Goal: Book appointment/travel/reservation

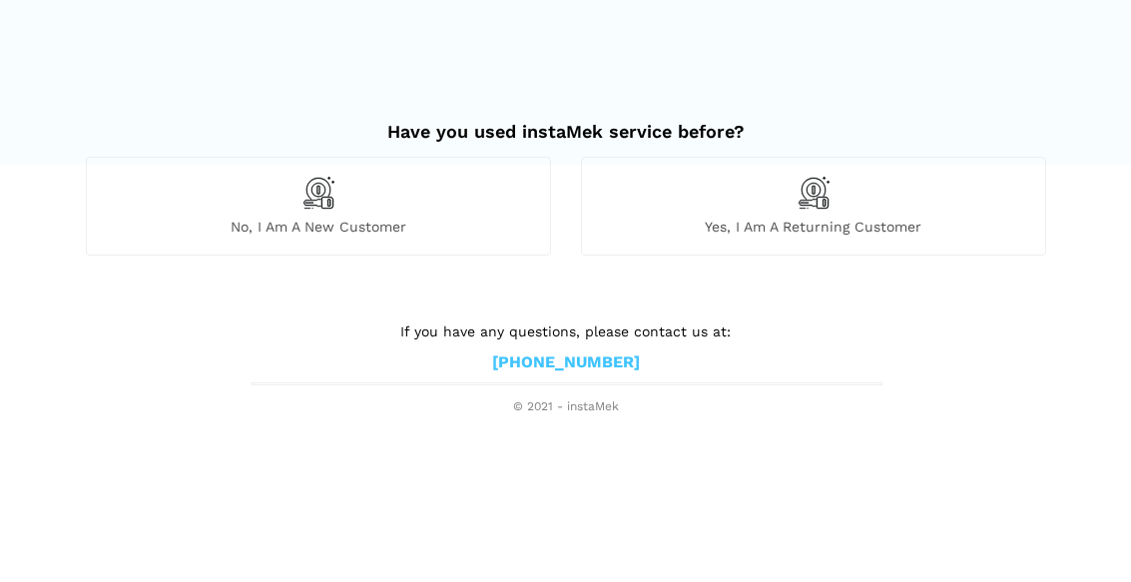
click at [330, 208] on img at bounding box center [319, 193] width 34 height 34
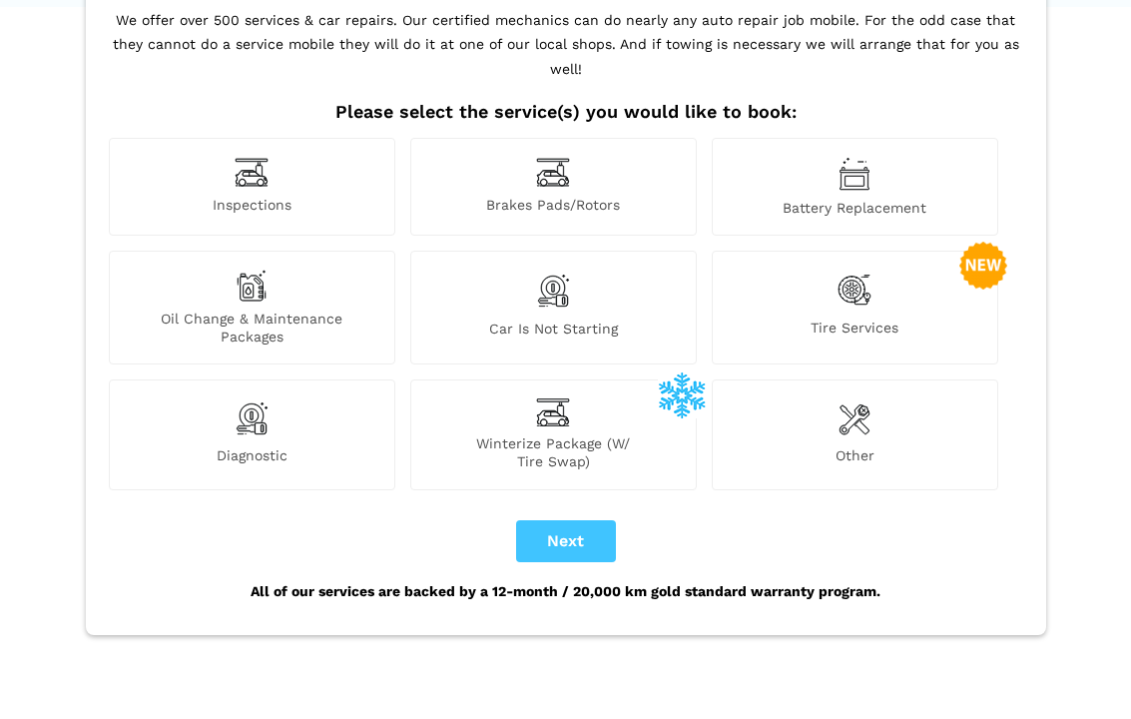
scroll to position [158, 0]
click at [269, 157] on img at bounding box center [252, 172] width 34 height 31
click at [255, 158] on img at bounding box center [252, 172] width 34 height 31
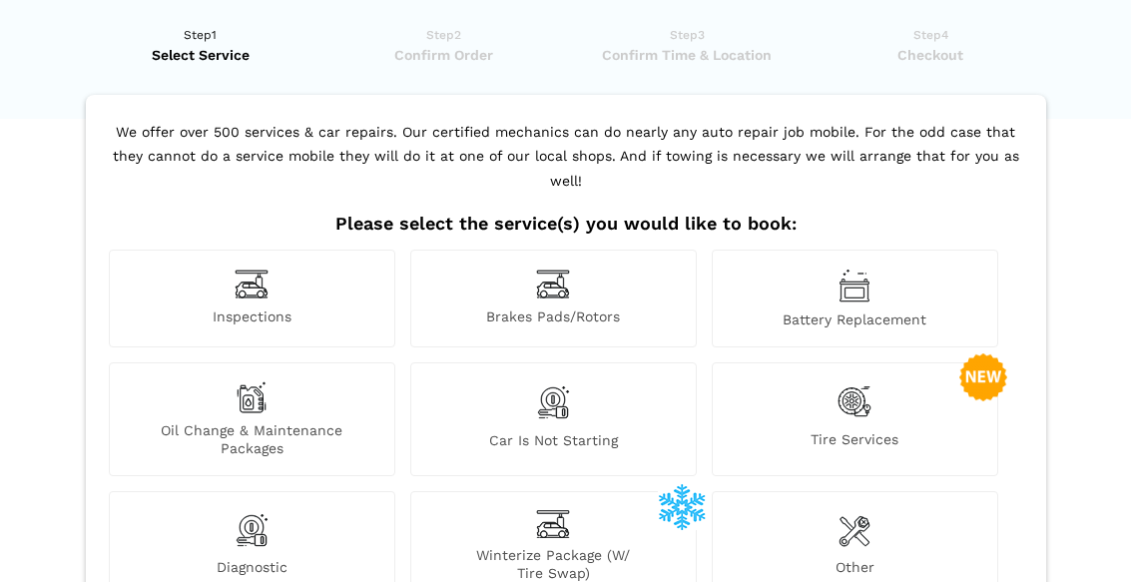
scroll to position [45, 0]
click at [283, 257] on div "Inspections" at bounding box center [252, 300] width 287 height 98
click at [264, 270] on img at bounding box center [252, 285] width 34 height 31
click at [257, 270] on img at bounding box center [252, 285] width 34 height 31
click at [261, 270] on img at bounding box center [252, 285] width 34 height 31
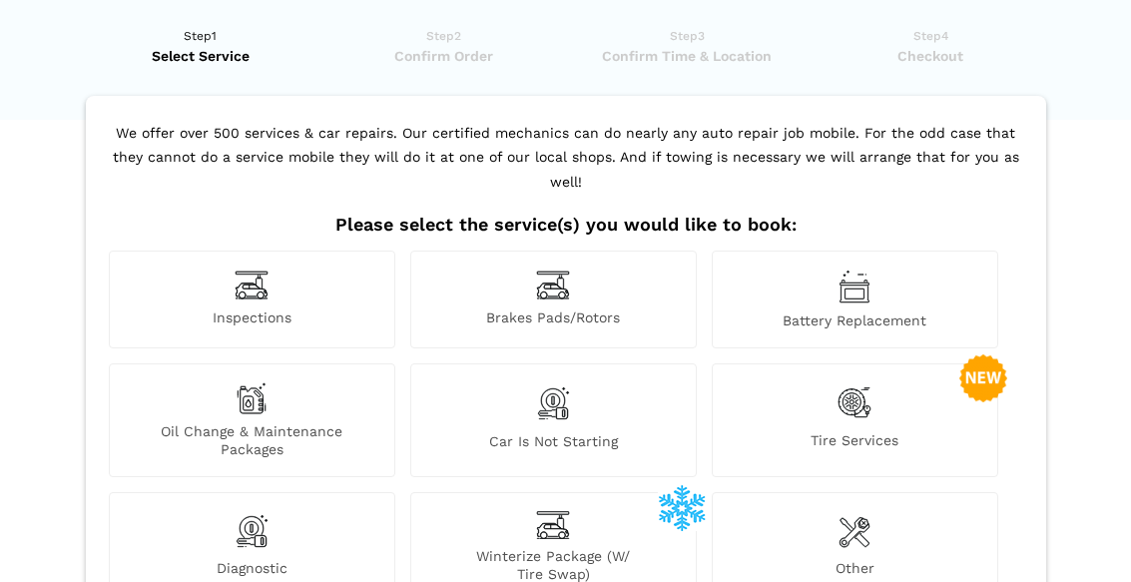
click at [266, 270] on img at bounding box center [252, 285] width 34 height 31
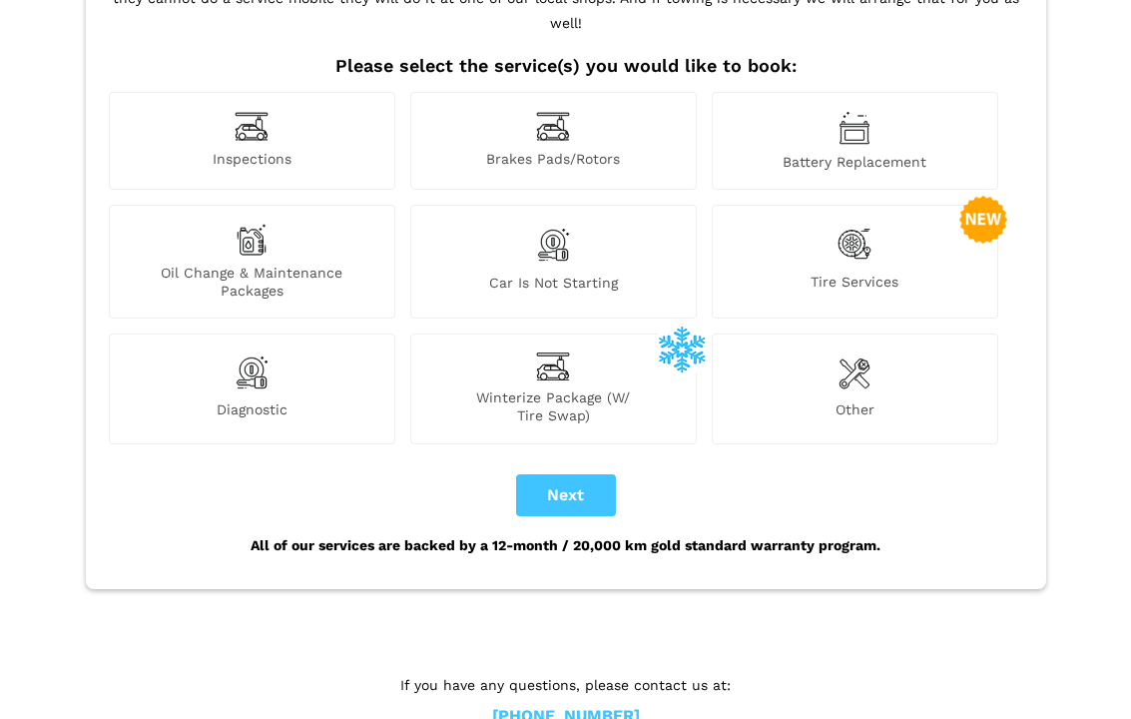
scroll to position [208, 0]
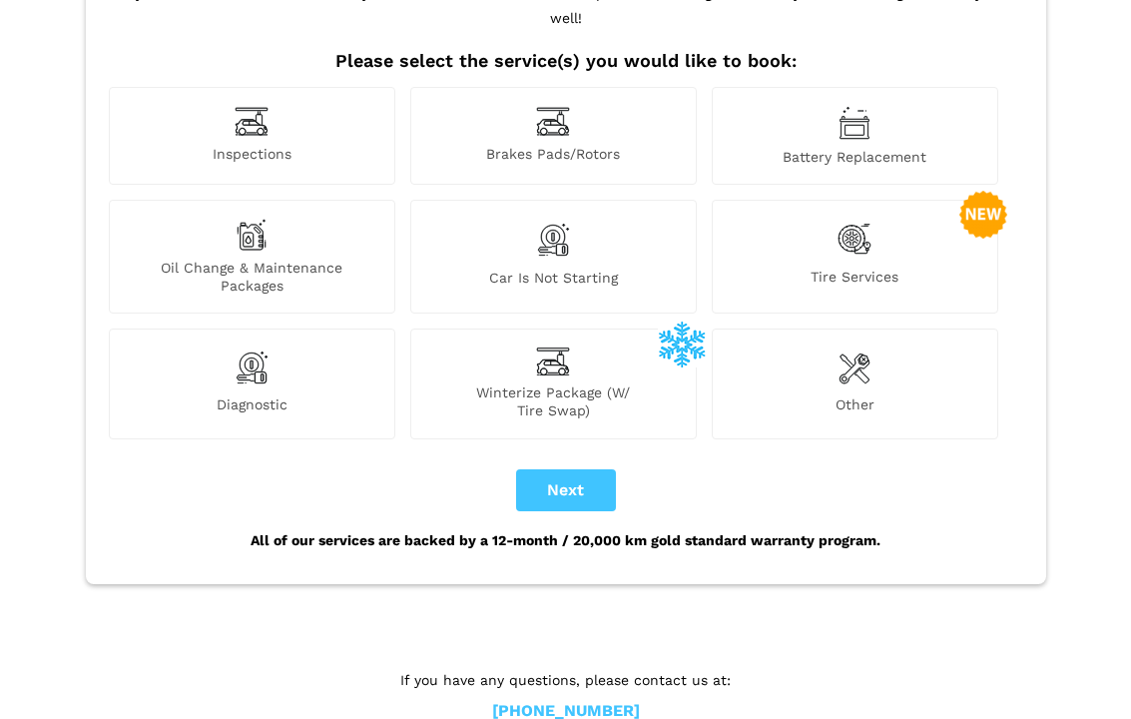
click at [293, 146] on span "Inspections" at bounding box center [252, 156] width 285 height 21
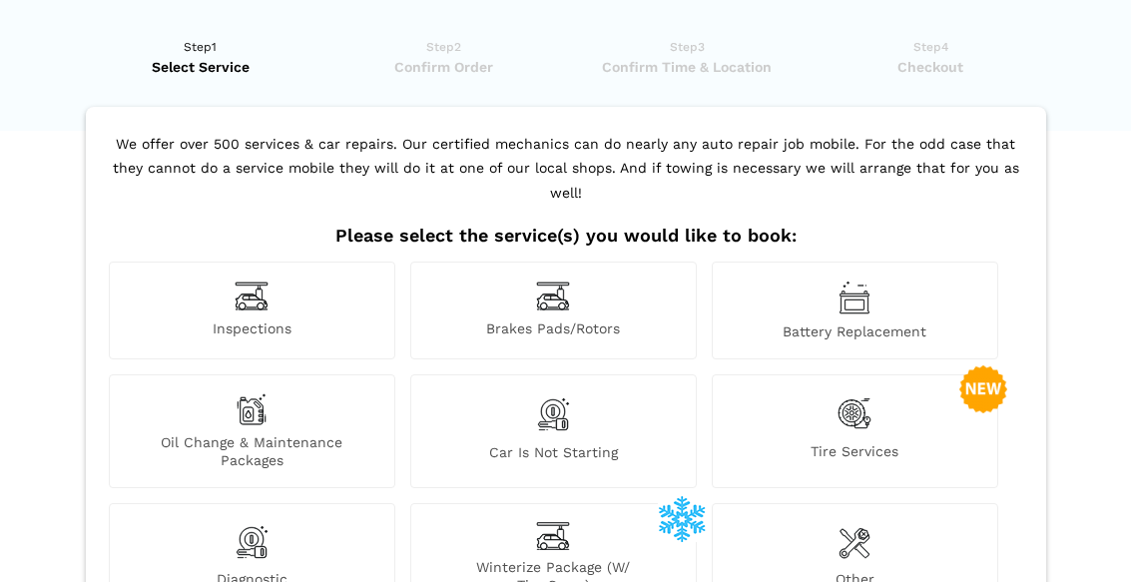
scroll to position [0, 0]
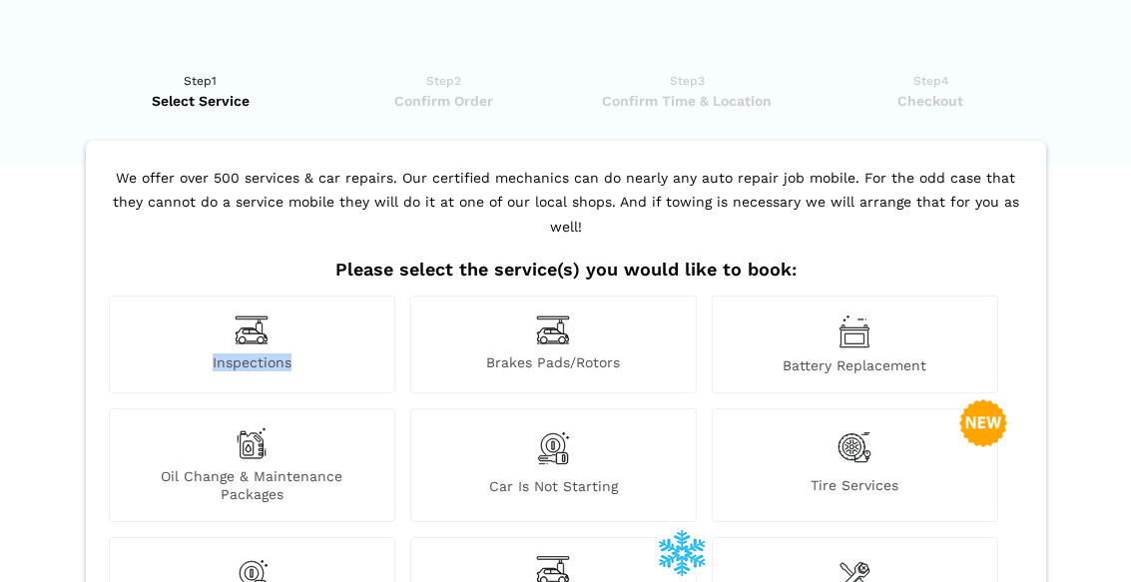
click at [345, 351] on div "Inspections" at bounding box center [252, 345] width 287 height 98
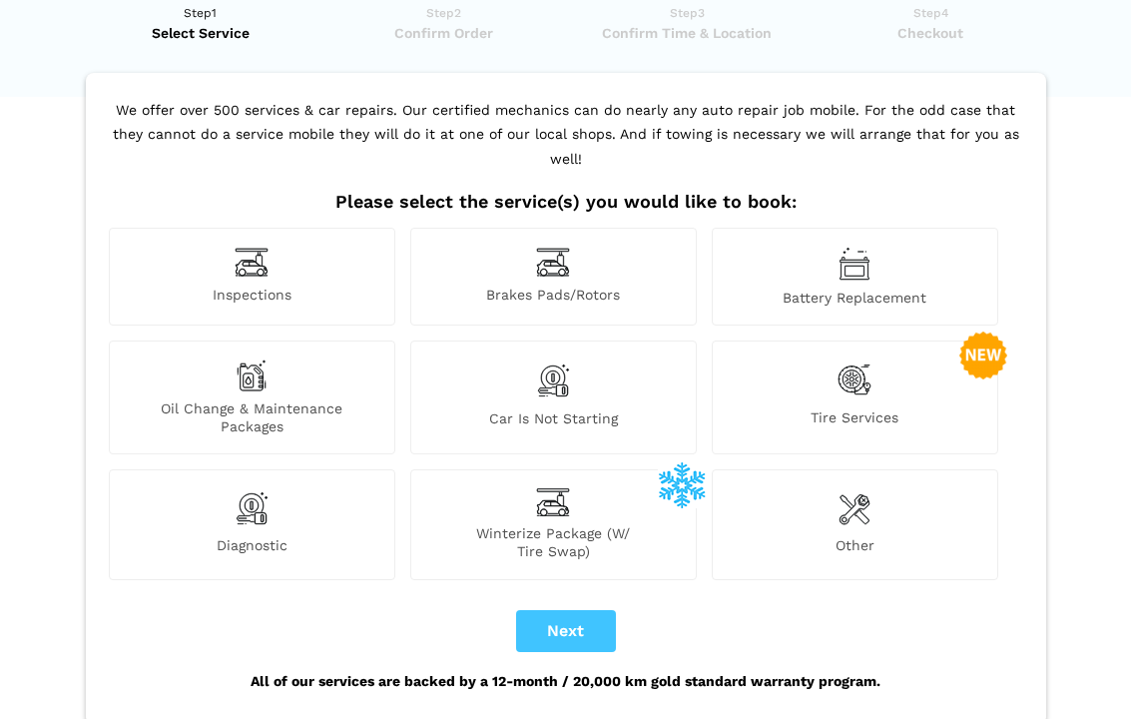
scroll to position [75, 0]
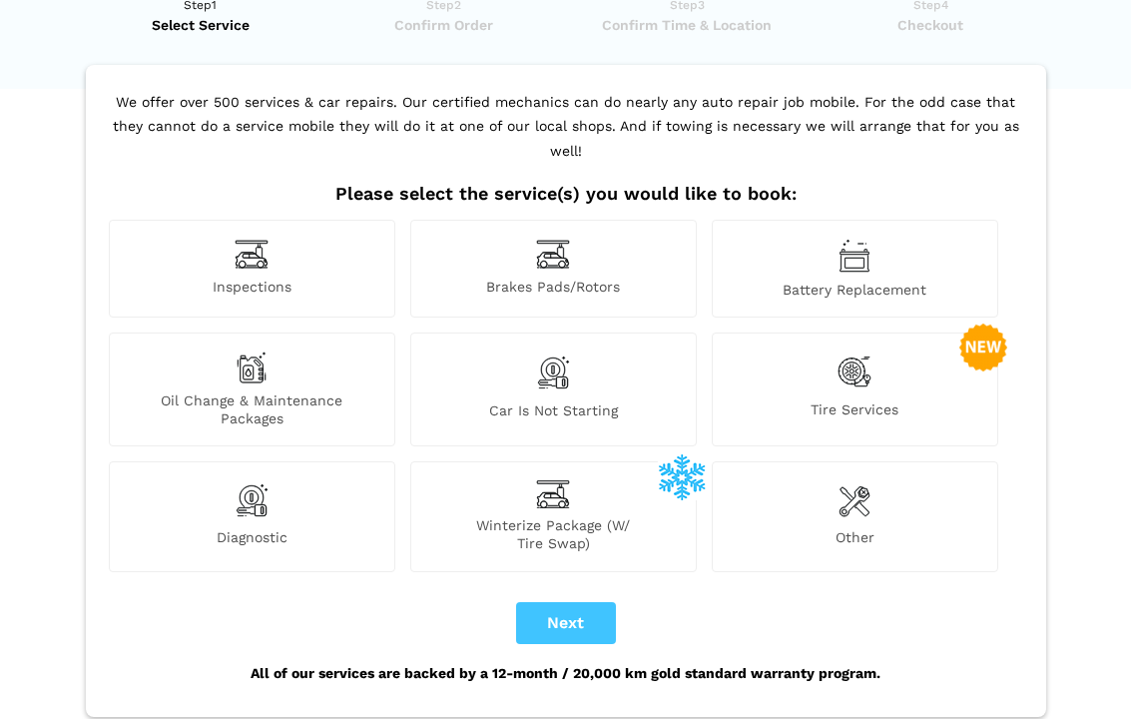
click at [253, 240] on img at bounding box center [252, 255] width 34 height 31
click at [265, 279] on span "Inspections" at bounding box center [252, 289] width 285 height 21
click at [266, 240] on img at bounding box center [252, 255] width 34 height 31
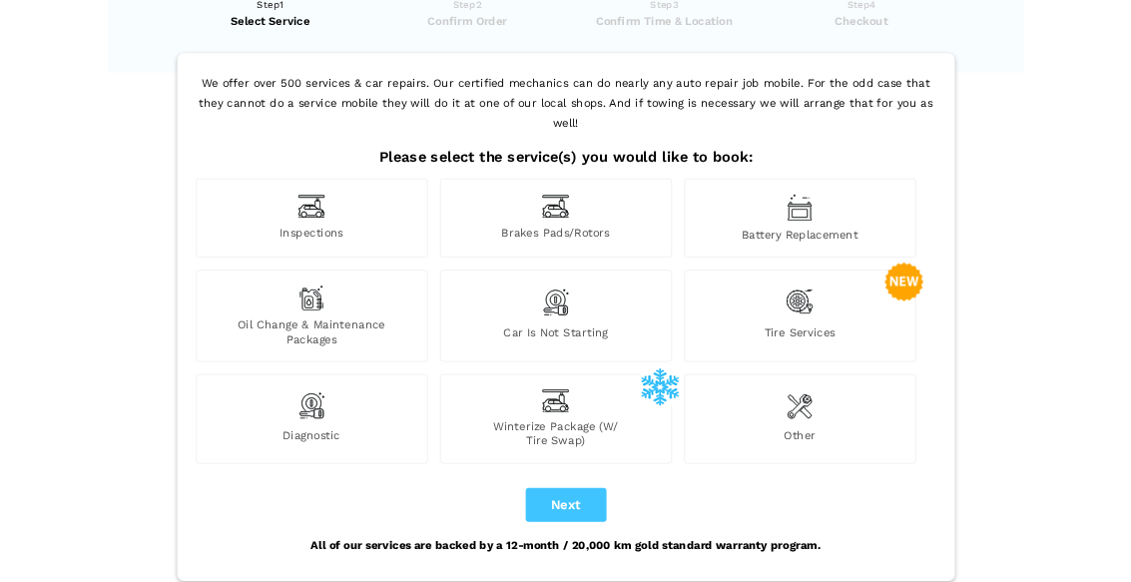
scroll to position [0, 0]
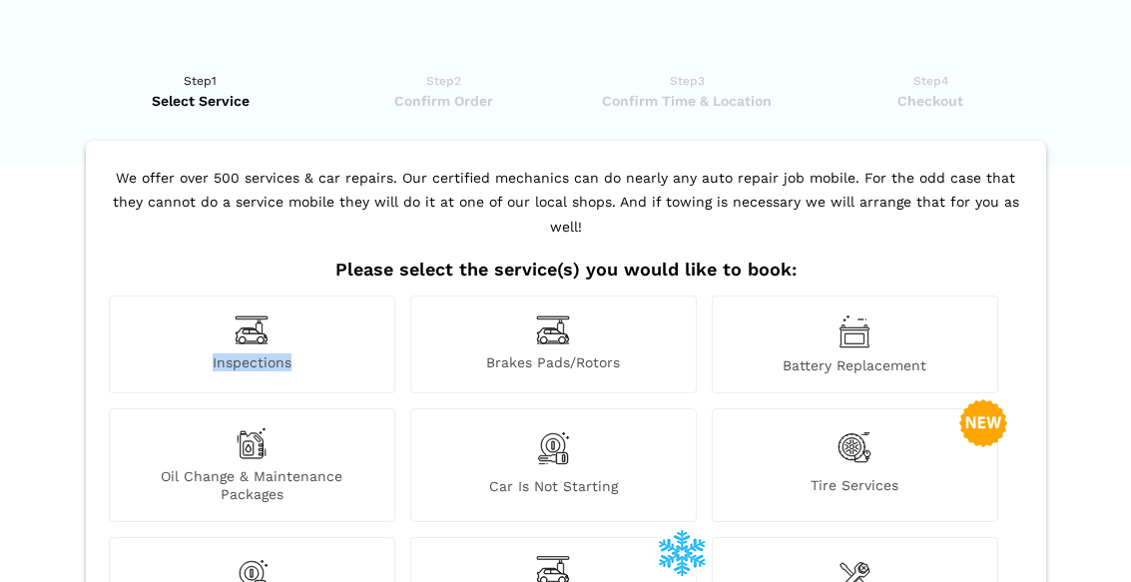
click at [315, 353] on span "Inspections" at bounding box center [252, 363] width 285 height 21
click at [252, 315] on img at bounding box center [252, 330] width 34 height 31
click at [253, 315] on img at bounding box center [252, 330] width 34 height 31
click at [269, 315] on img at bounding box center [252, 330] width 34 height 31
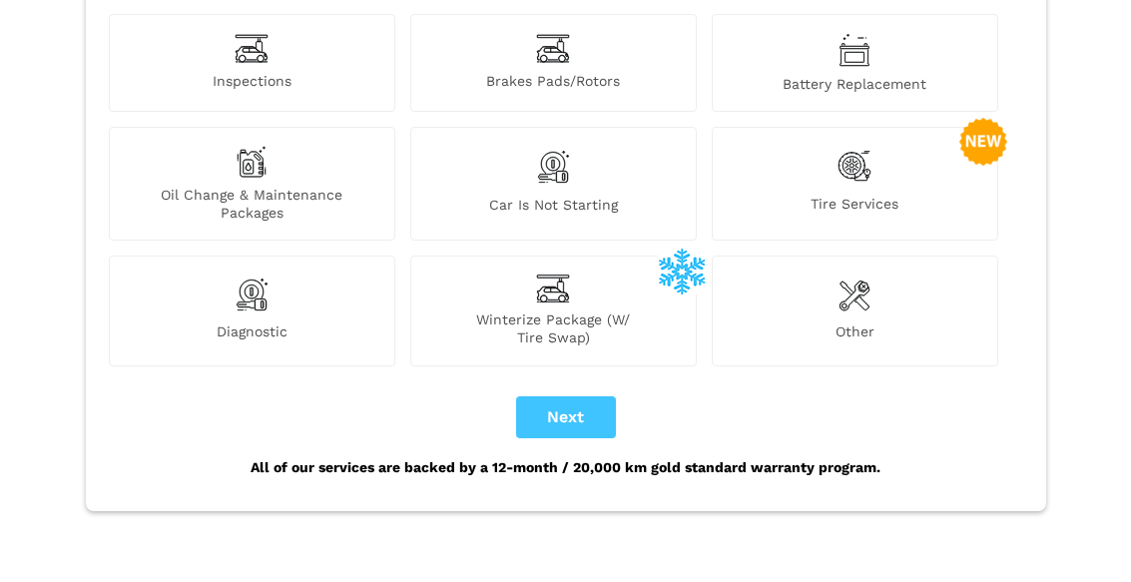
scroll to position [361, 0]
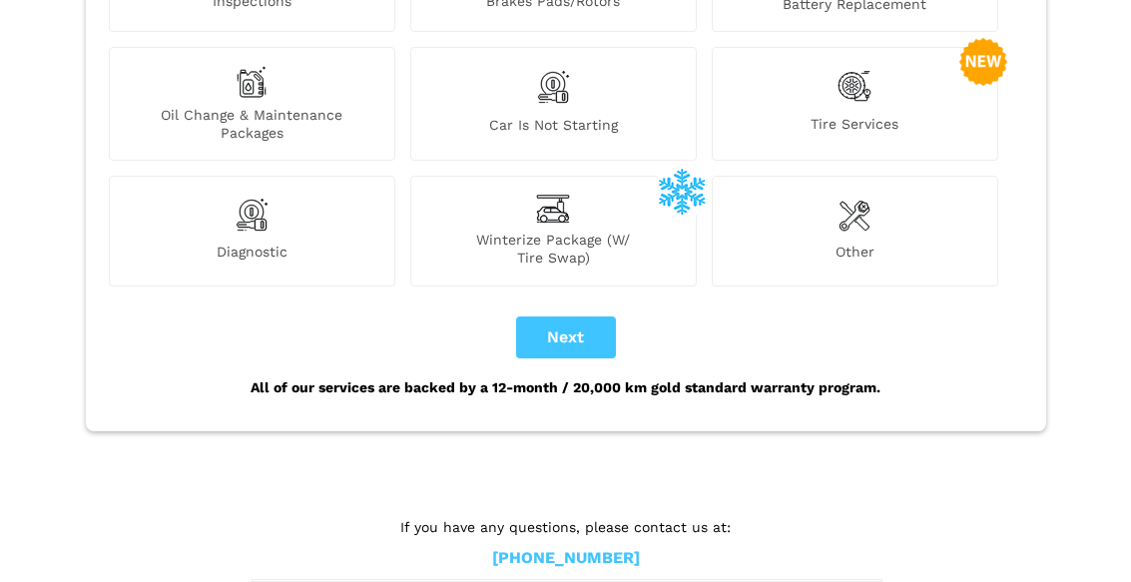
click at [591, 317] on button "Next" at bounding box center [566, 338] width 100 height 42
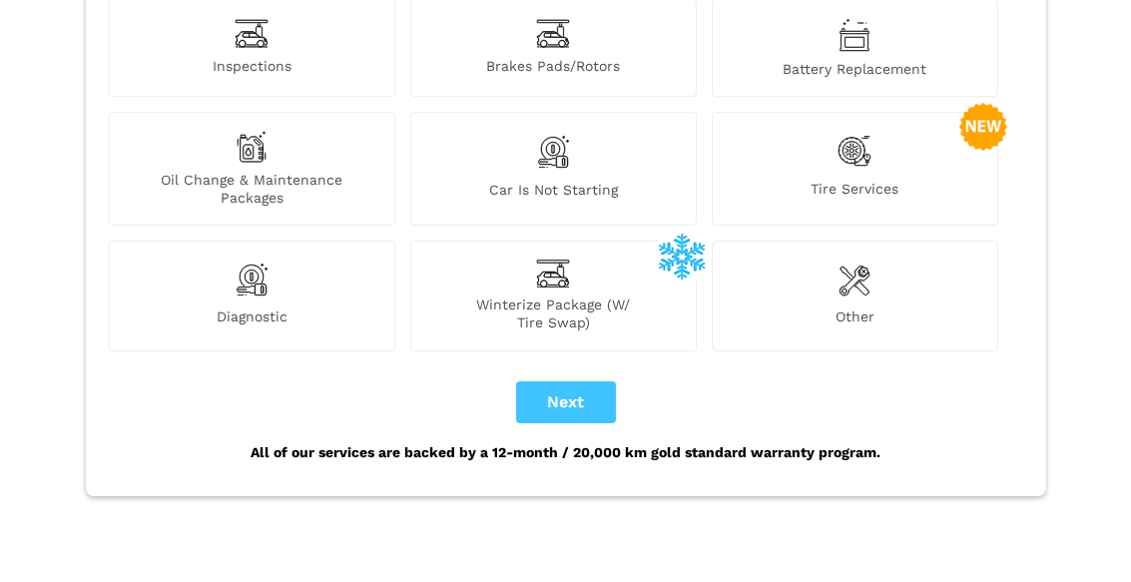
scroll to position [0, 0]
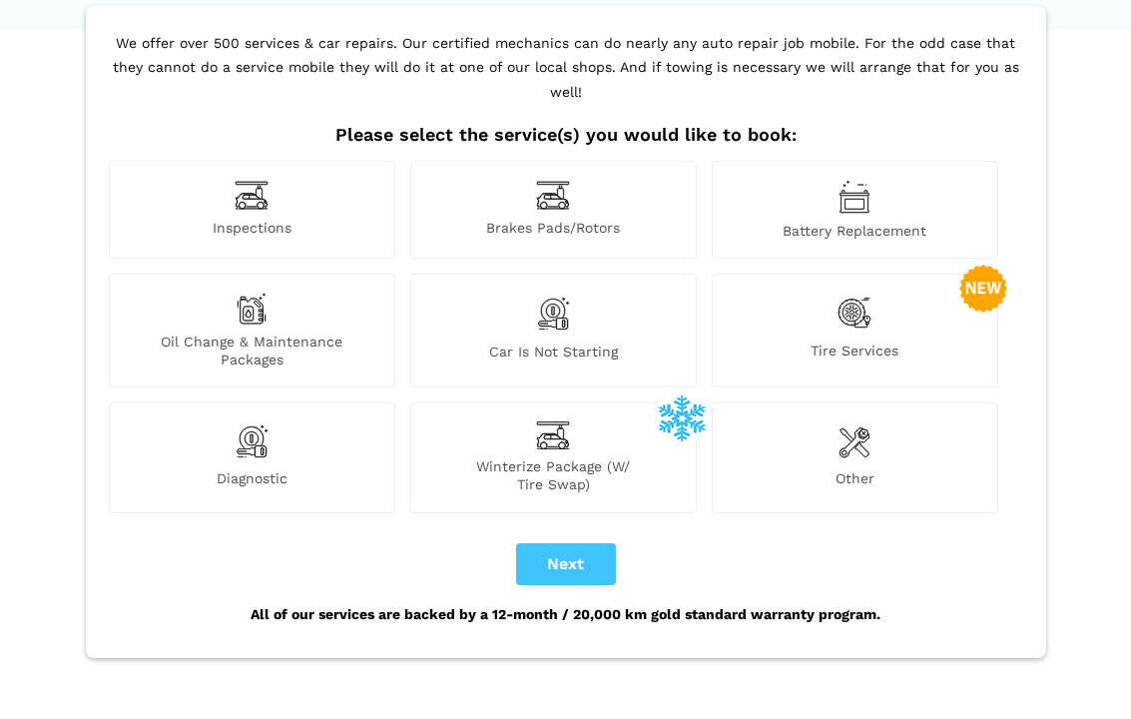
click at [591, 543] on button "Next" at bounding box center [566, 564] width 100 height 42
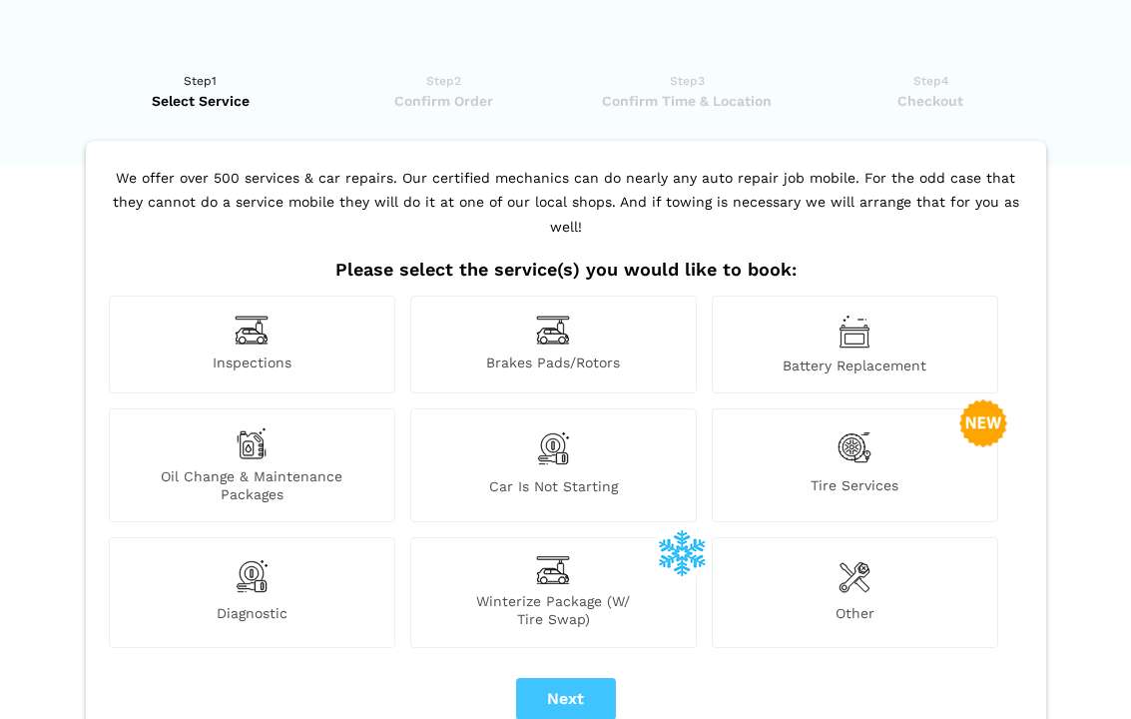
click at [308, 353] on span "Inspections" at bounding box center [252, 363] width 285 height 21
click at [267, 315] on img at bounding box center [252, 330] width 34 height 31
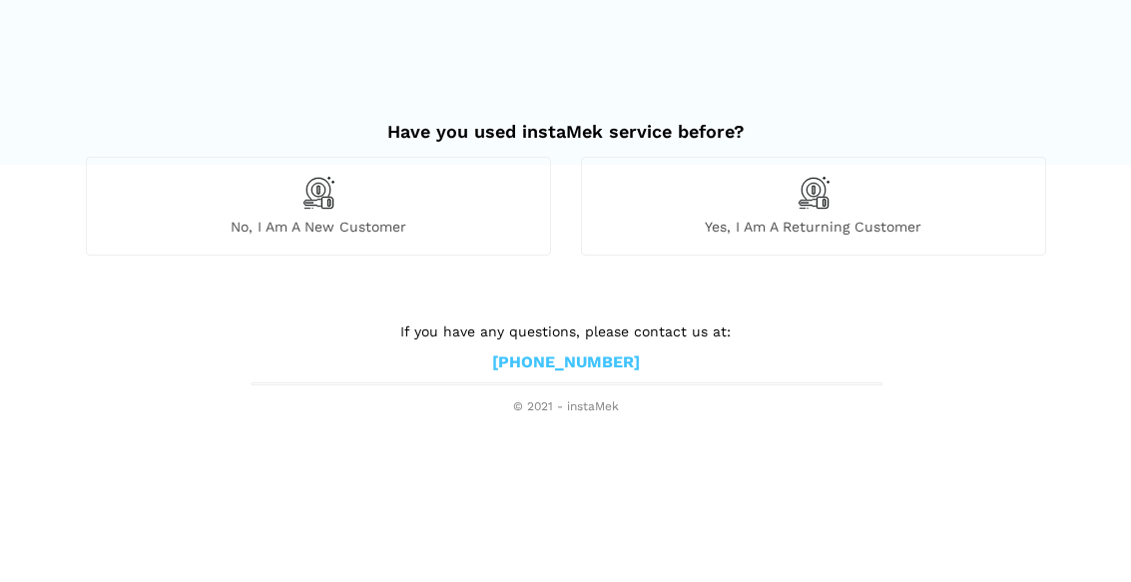
click at [361, 213] on div "No, I am a new customer" at bounding box center [318, 206] width 465 height 98
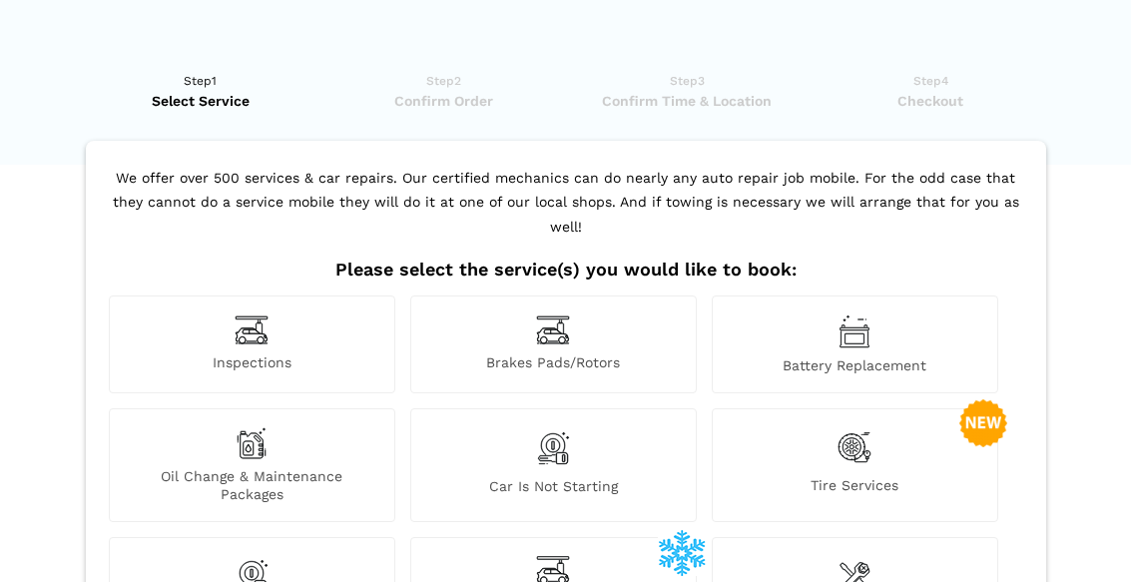
click at [288, 322] on div "Inspections" at bounding box center [252, 345] width 287 height 98
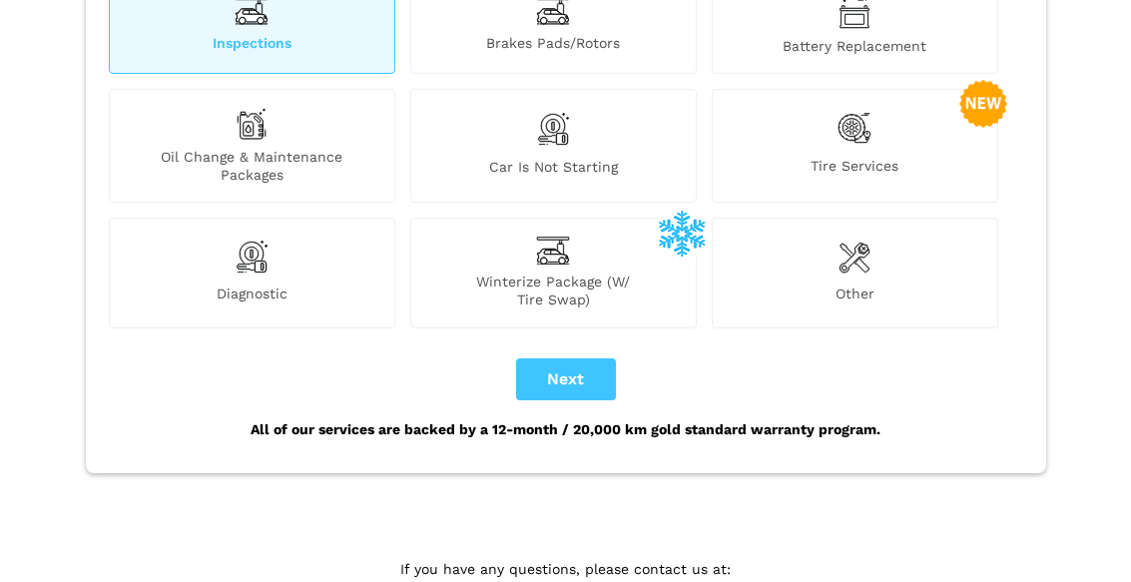
click at [567, 362] on button "Next" at bounding box center [566, 379] width 100 height 42
checkbox input "true"
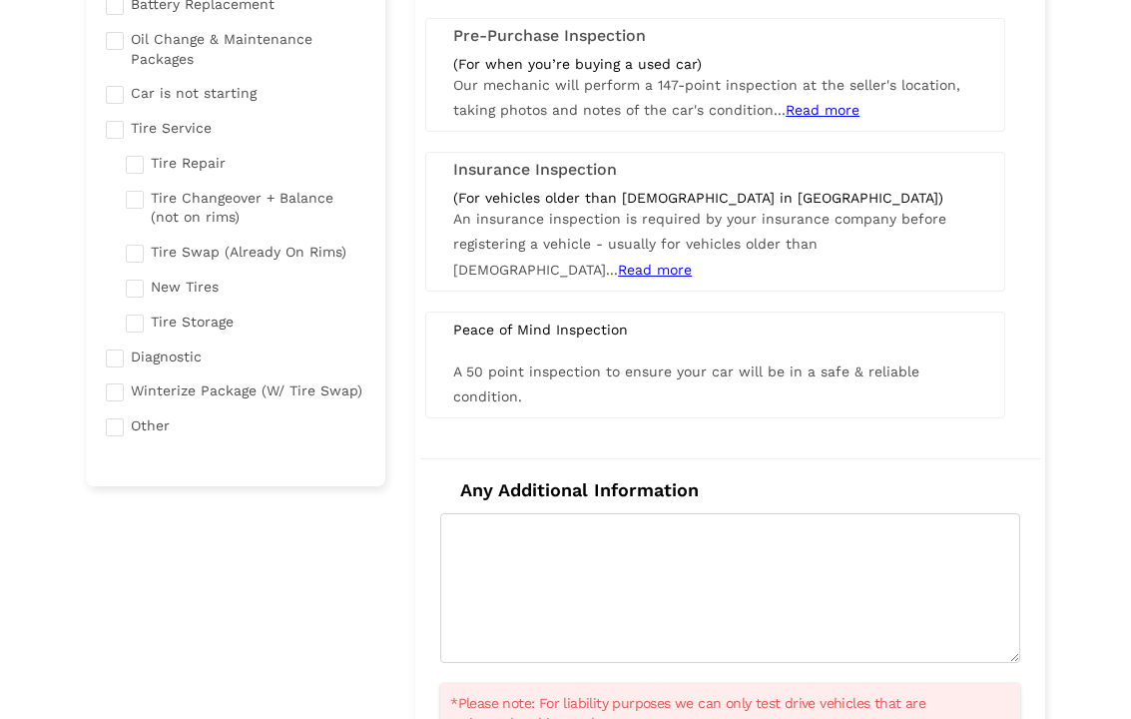
scroll to position [297, 0]
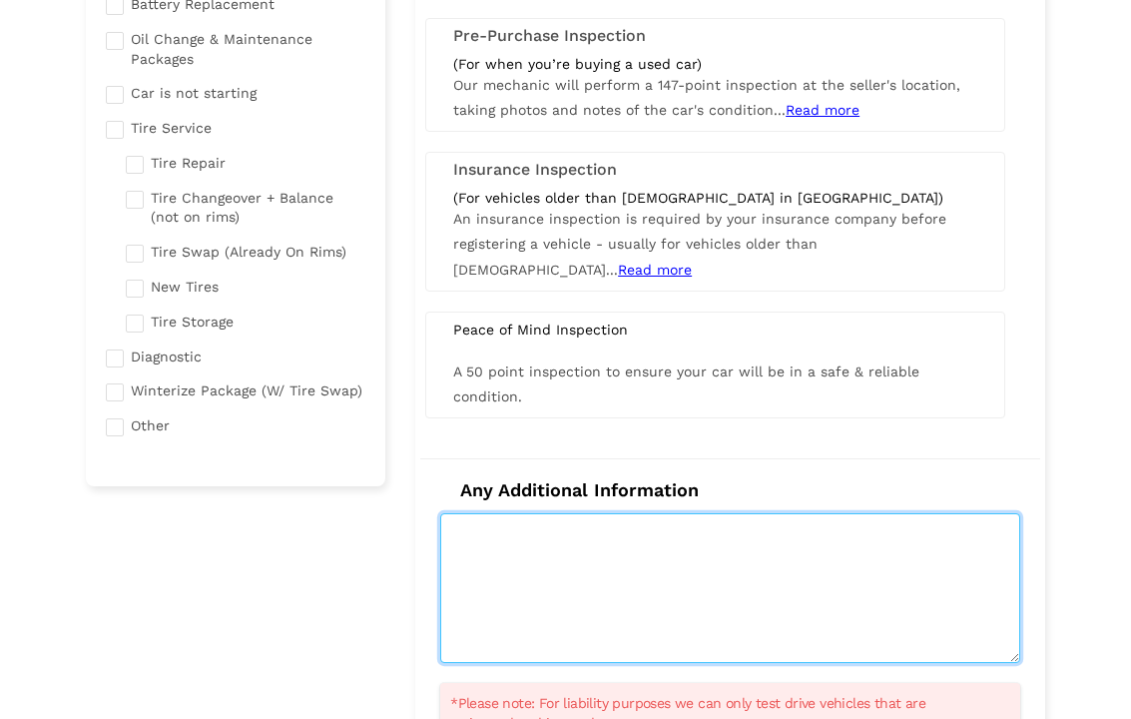
click at [566, 525] on textarea at bounding box center [730, 588] width 580 height 150
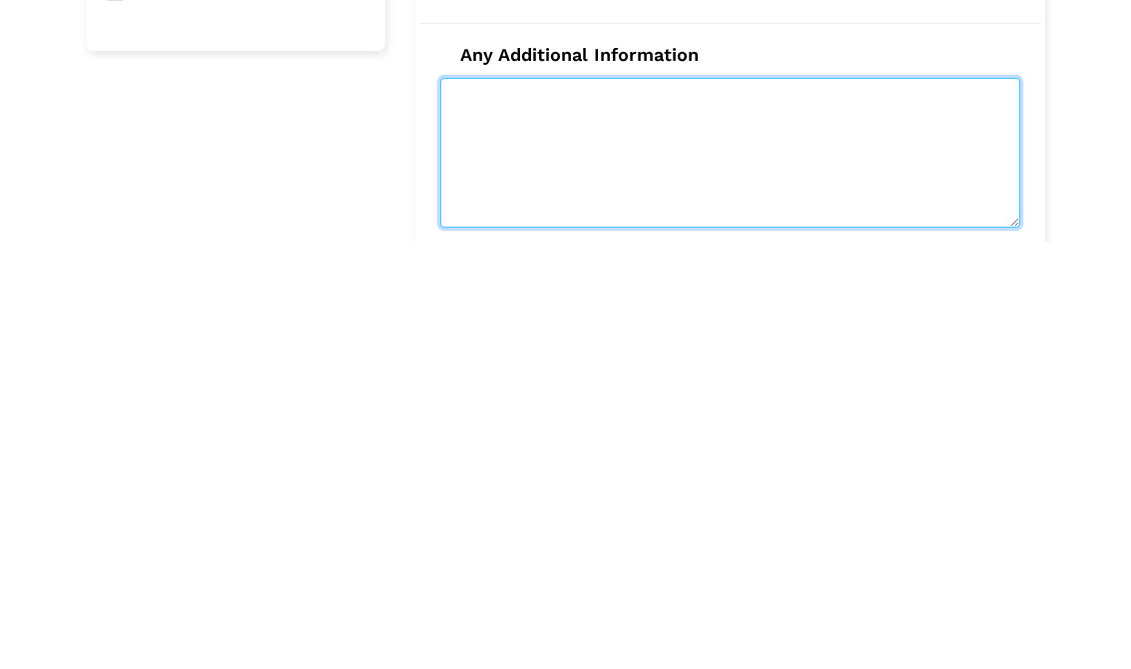
scroll to position [354, 0]
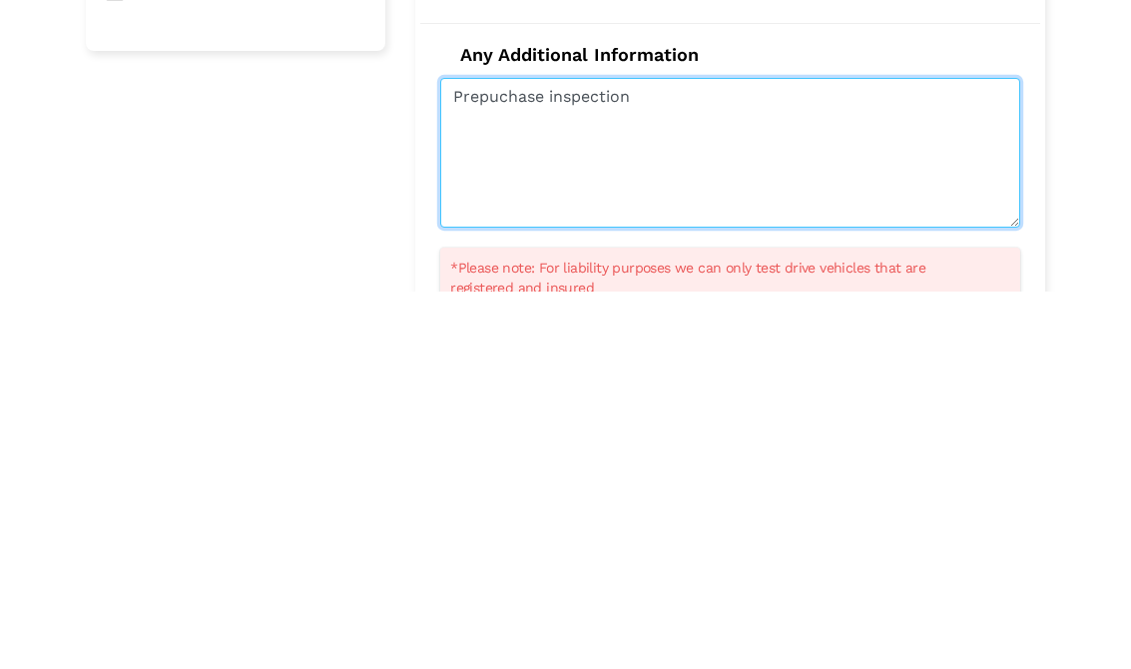
click at [501, 455] on textarea "Prepuchase inspection" at bounding box center [730, 530] width 580 height 150
click at [529, 455] on textarea "Prepuchase inspection" at bounding box center [730, 530] width 580 height 150
click at [624, 455] on textarea "Prepuchase inspection" at bounding box center [730, 530] width 580 height 150
click at [545, 455] on textarea "Prepuchase inspection" at bounding box center [730, 530] width 580 height 150
click at [489, 455] on textarea "Prepuchase inspection" at bounding box center [730, 530] width 580 height 150
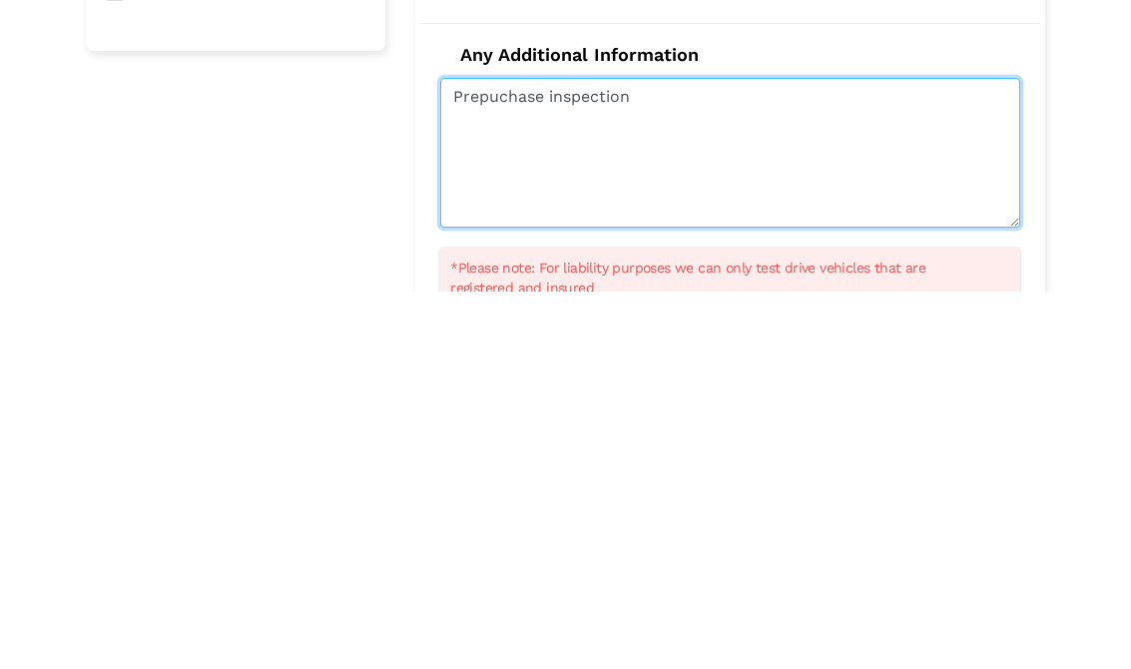
click at [544, 455] on textarea "Prepuchase inspection" at bounding box center [730, 530] width 580 height 150
type textarea "P"
click at [583, 455] on textarea "Complete prepurchase" at bounding box center [730, 530] width 580 height 150
click at [762, 455] on textarea "Complete pre-purchase inspection, mazad 5," at bounding box center [730, 530] width 580 height 150
click at [835, 455] on textarea "Complete pre-purchase inspection, Mazda 5," at bounding box center [730, 530] width 580 height 150
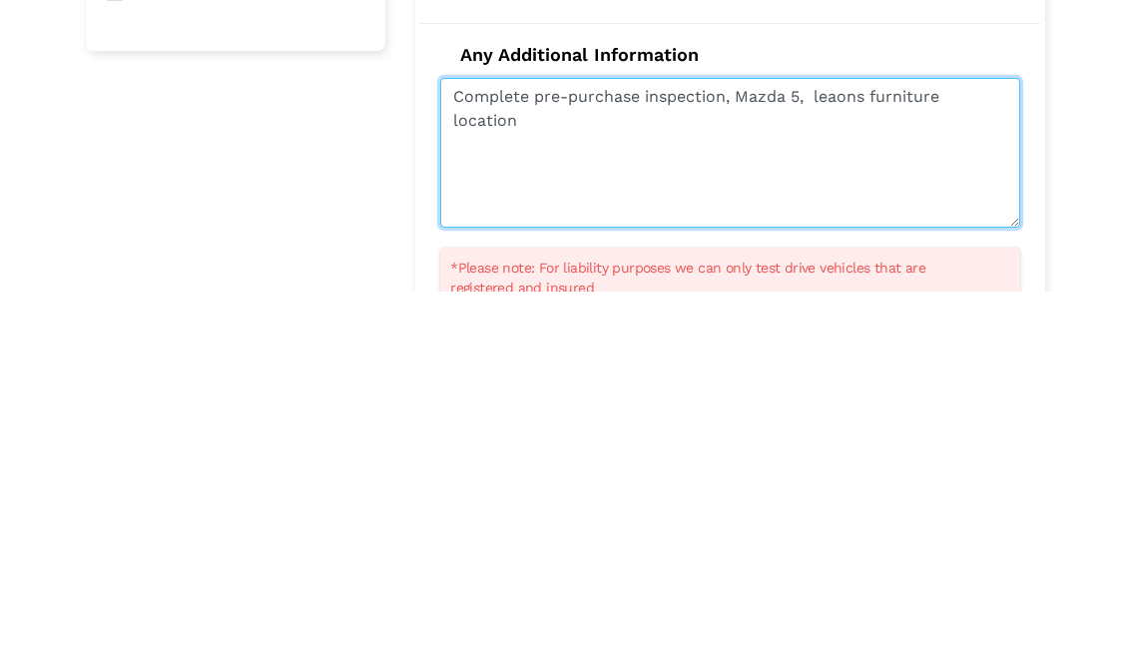
type textarea "Complete pre-purchase inspection, Mazda 5, leaons furniture location"
